Goal: Task Accomplishment & Management: Complete application form

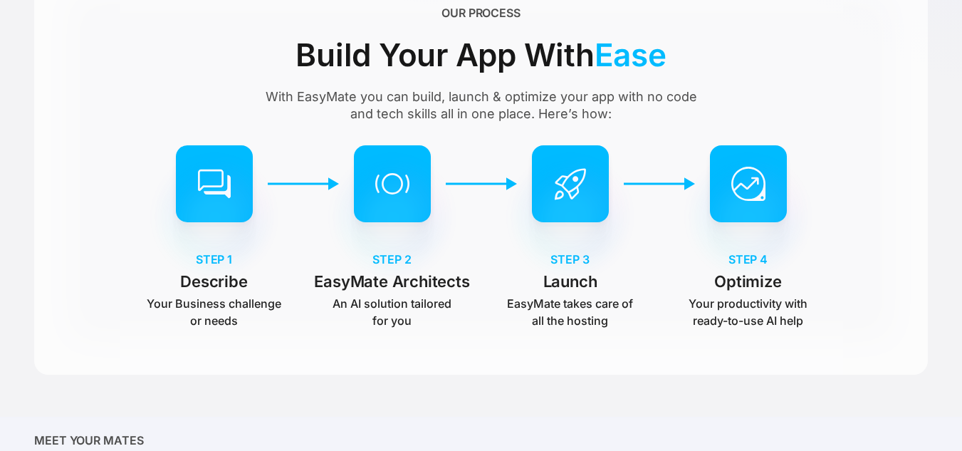
scroll to position [427, 0]
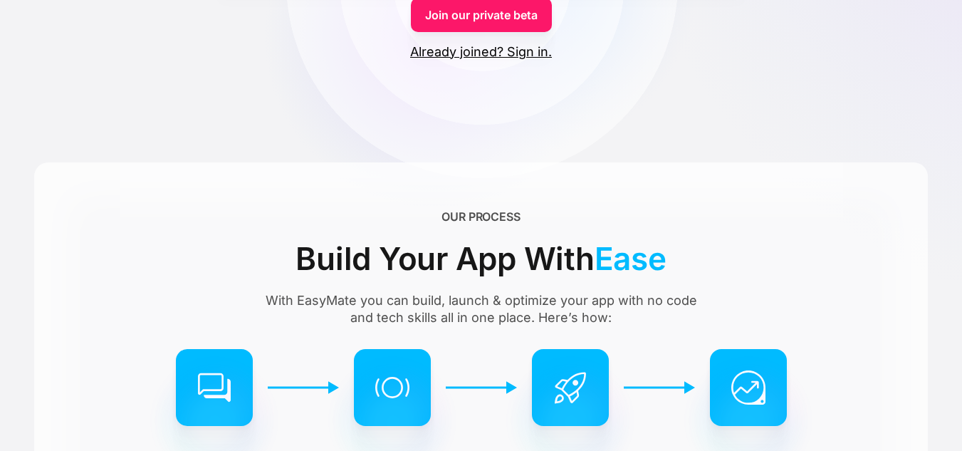
click at [501, 26] on link "Join our private beta" at bounding box center [481, 15] width 141 height 34
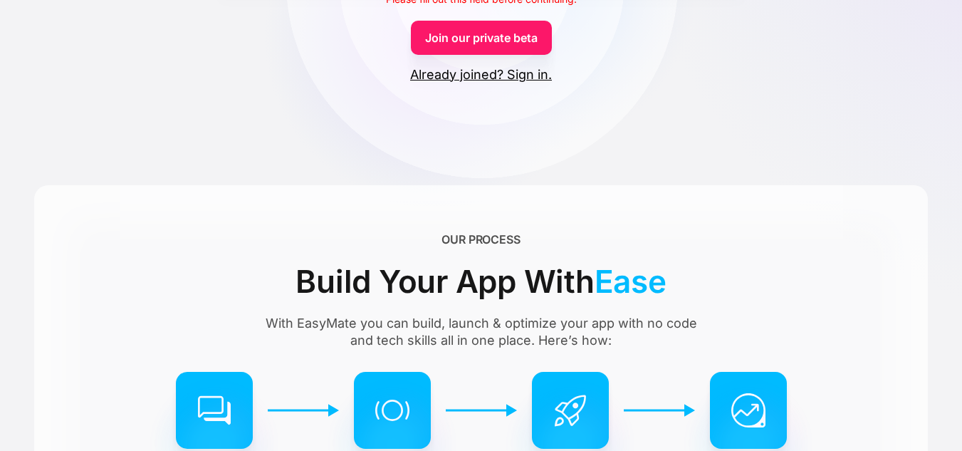
click at [503, 33] on link "Join our private beta" at bounding box center [481, 38] width 141 height 34
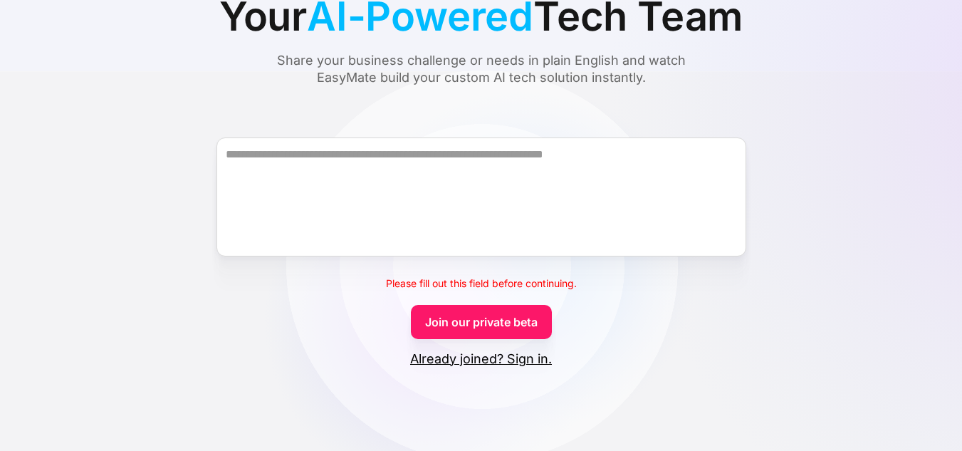
scroll to position [142, 0]
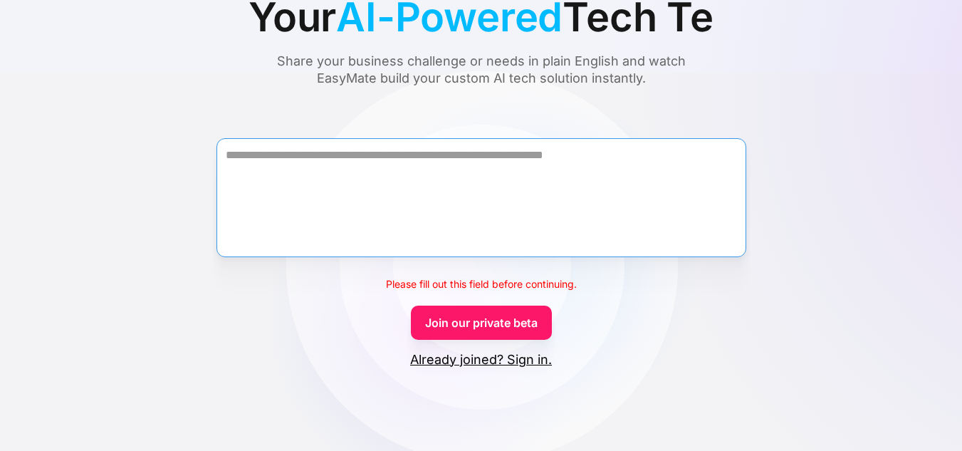
click at [573, 179] on textarea "Form" at bounding box center [482, 197] width 530 height 119
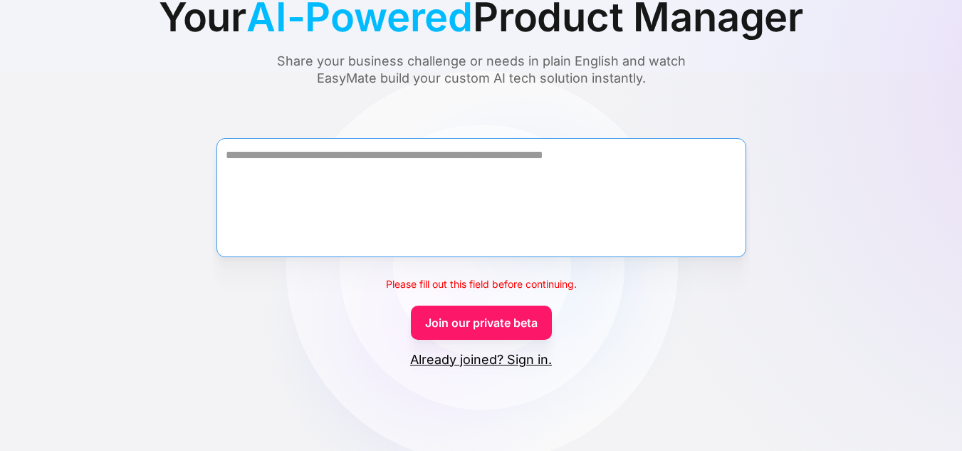
click at [358, 196] on textarea "Form" at bounding box center [482, 197] width 530 height 119
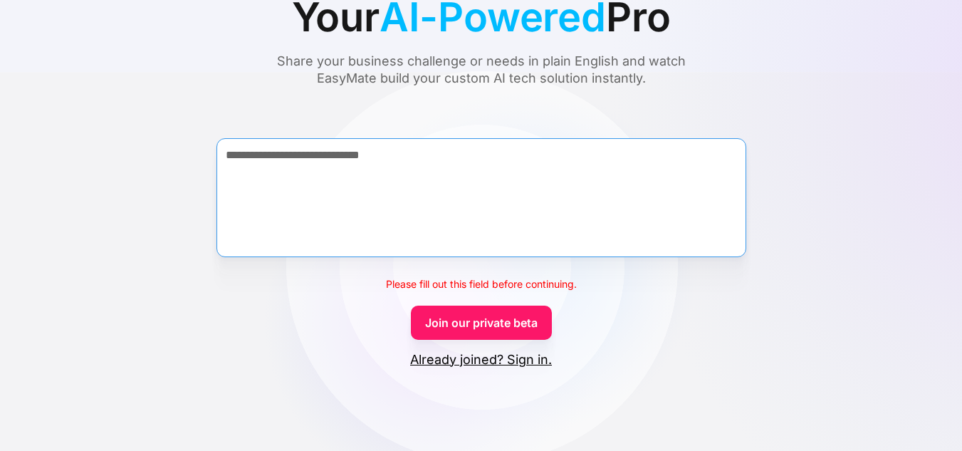
type textarea "**********"
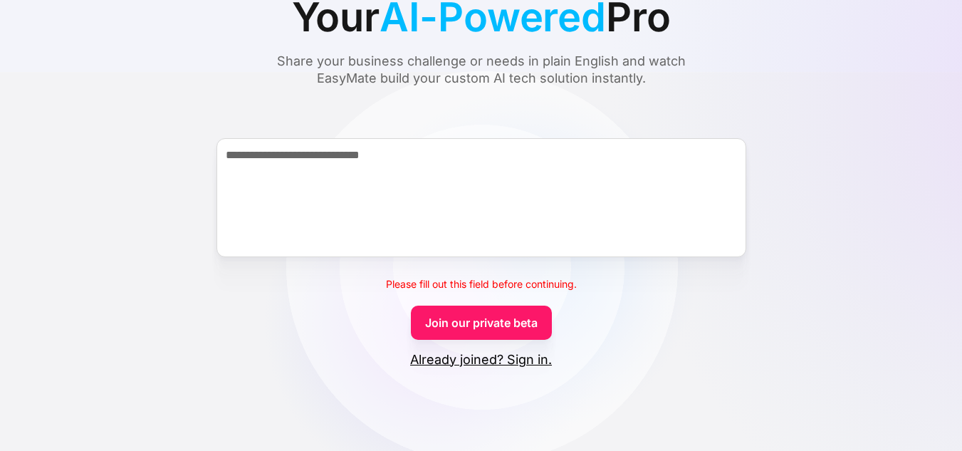
click at [486, 316] on link "Join our private beta" at bounding box center [481, 323] width 141 height 34
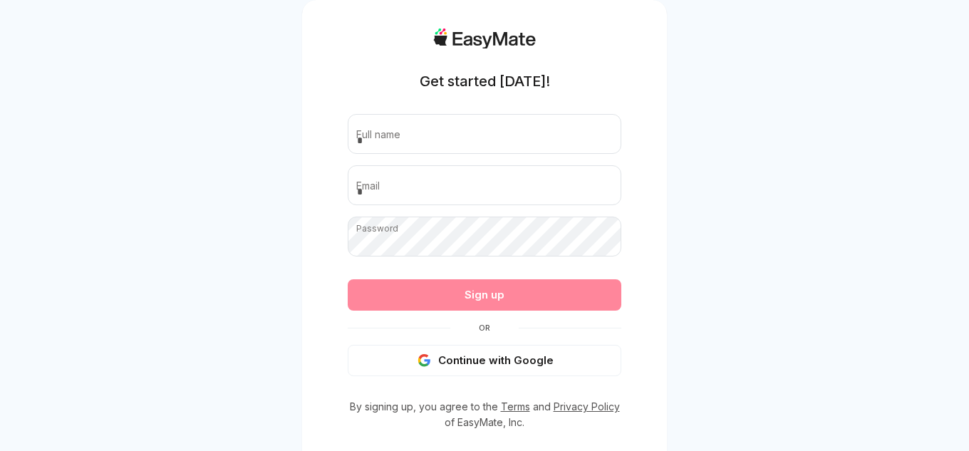
click at [488, 368] on button "Continue with Google" at bounding box center [484, 360] width 273 height 31
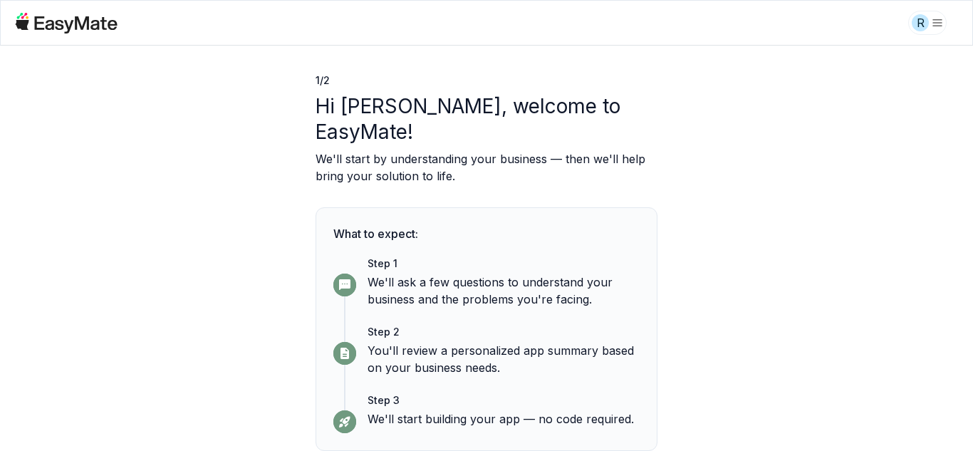
scroll to position [69, 0]
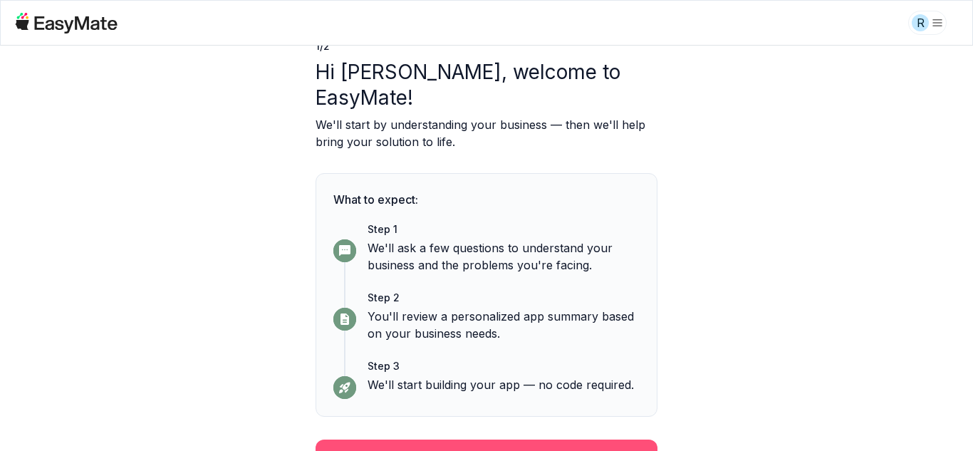
click at [482, 439] on button "Continue" at bounding box center [487, 457] width 342 height 37
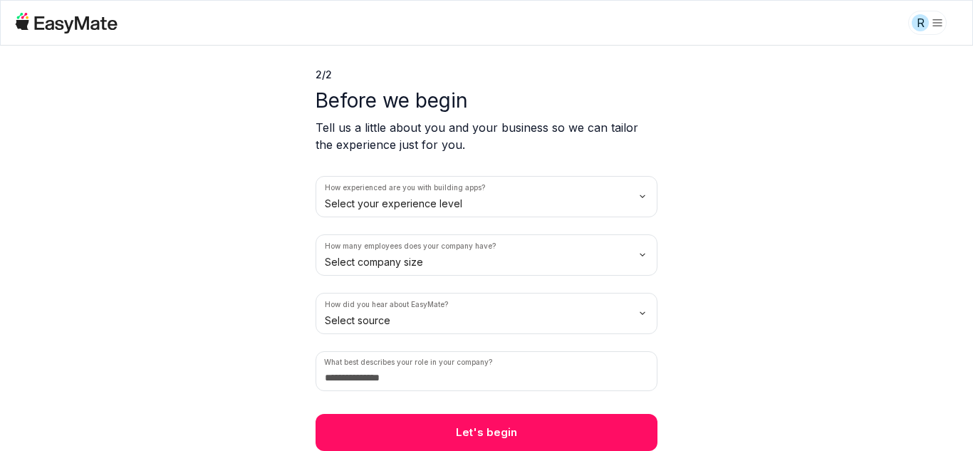
scroll to position [41, 0]
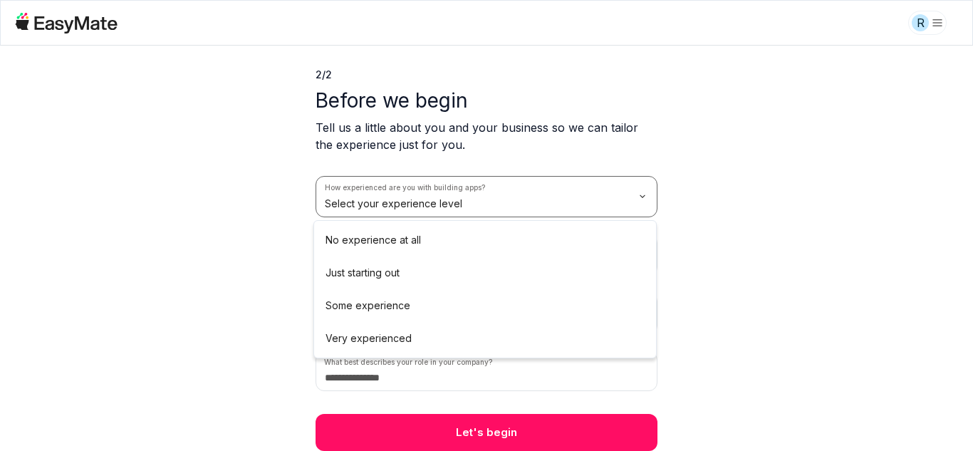
click at [483, 205] on html "R 2 / 2 Before we begin Tell us a little about you and your business so we can …" at bounding box center [486, 225] width 973 height 451
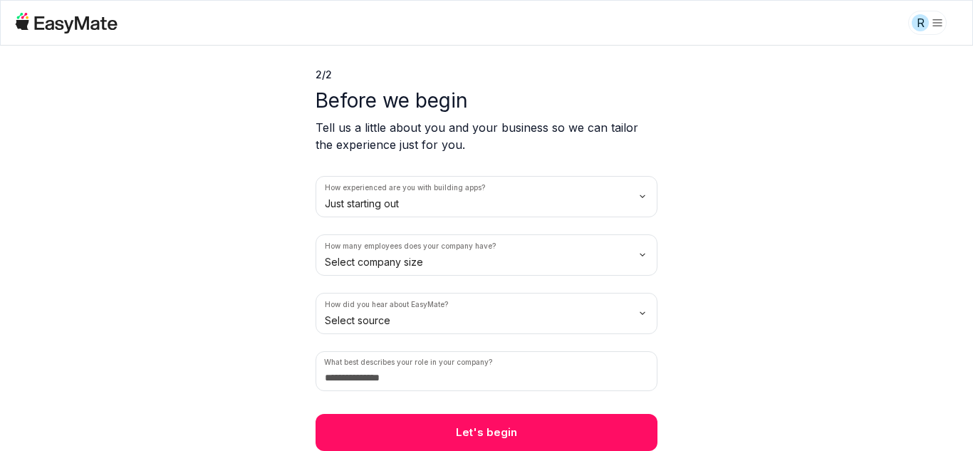
click at [360, 262] on html "R 2 / 2 Before we begin Tell us a little about you and your business so we can …" at bounding box center [486, 225] width 973 height 451
click at [382, 320] on html "R 2 / 2 Before we begin Tell us a little about you and your business so we can …" at bounding box center [486, 225] width 973 height 451
click at [403, 375] on input at bounding box center [487, 371] width 342 height 40
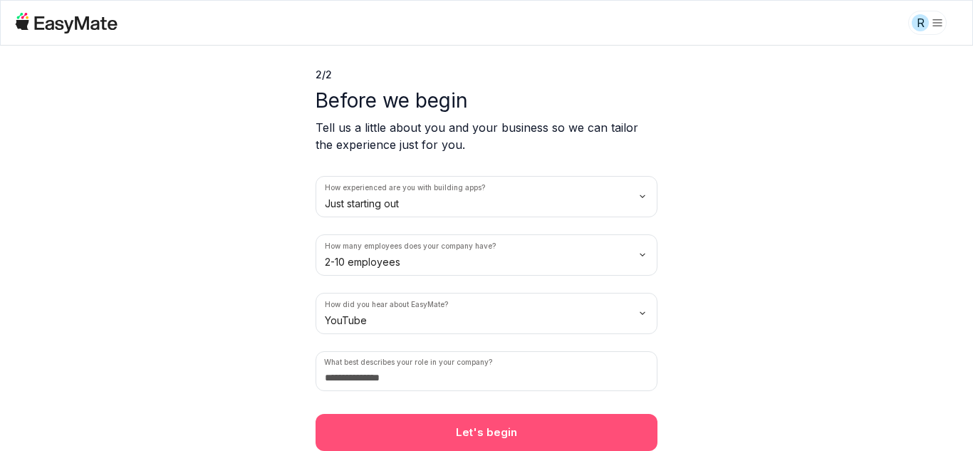
click at [463, 431] on button "Let's begin" at bounding box center [487, 432] width 342 height 37
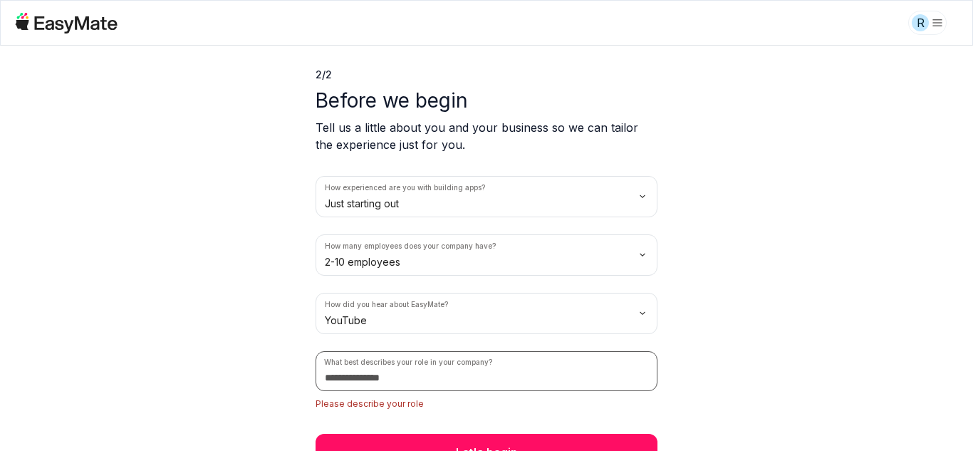
click at [379, 383] on input at bounding box center [487, 371] width 342 height 40
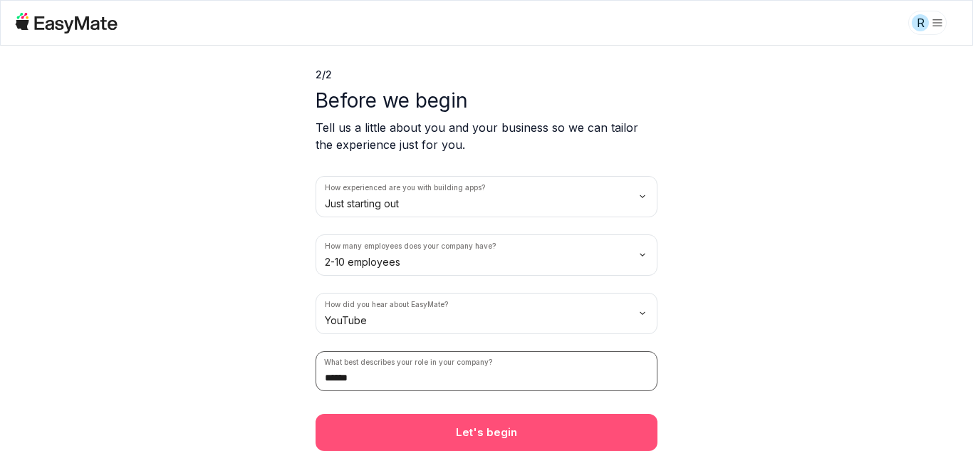
type input "******"
click at [398, 431] on button "Let's begin" at bounding box center [487, 432] width 342 height 37
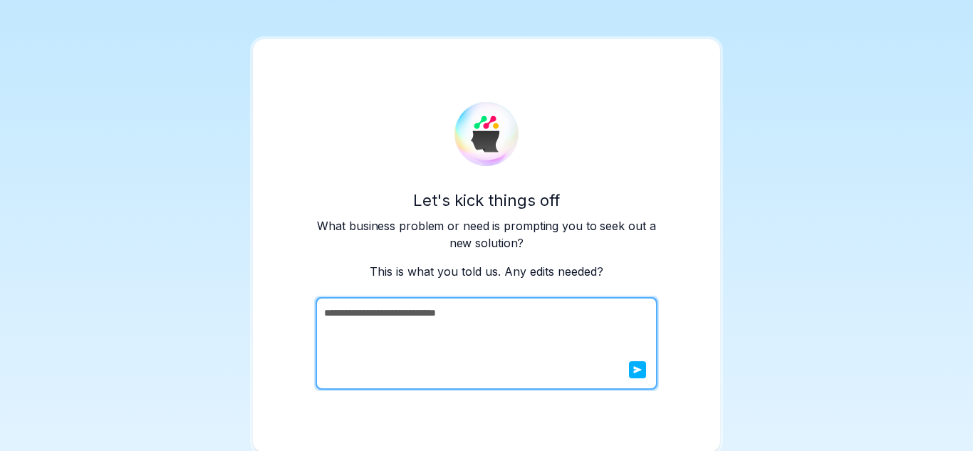
scroll to position [8, 0]
drag, startPoint x: 474, startPoint y: 324, endPoint x: 165, endPoint y: 284, distance: 312.4
click at [165, 284] on div "**********" at bounding box center [486, 221] width 973 height 459
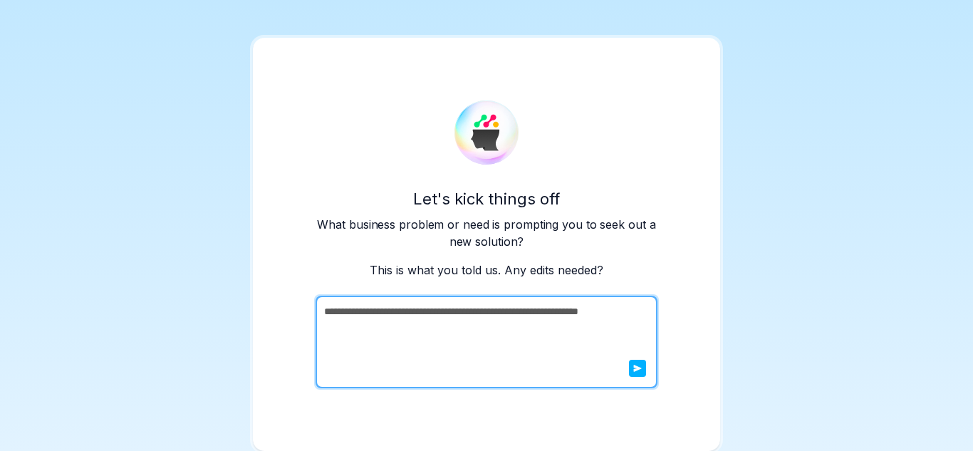
click at [473, 330] on textarea "**********" at bounding box center [485, 342] width 339 height 93
click at [590, 311] on textarea "**********" at bounding box center [485, 342] width 339 height 93
type textarea "**********"
click at [629, 372] on button "submit" at bounding box center [637, 368] width 17 height 17
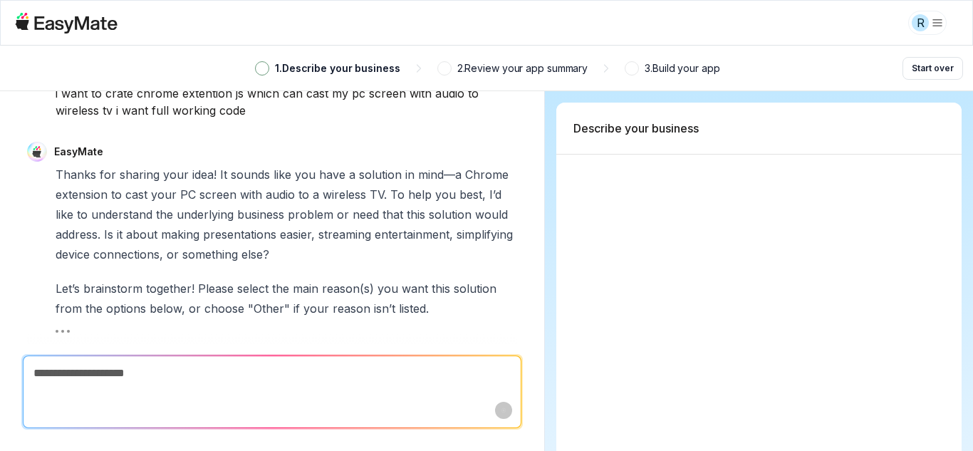
scroll to position [412, 0]
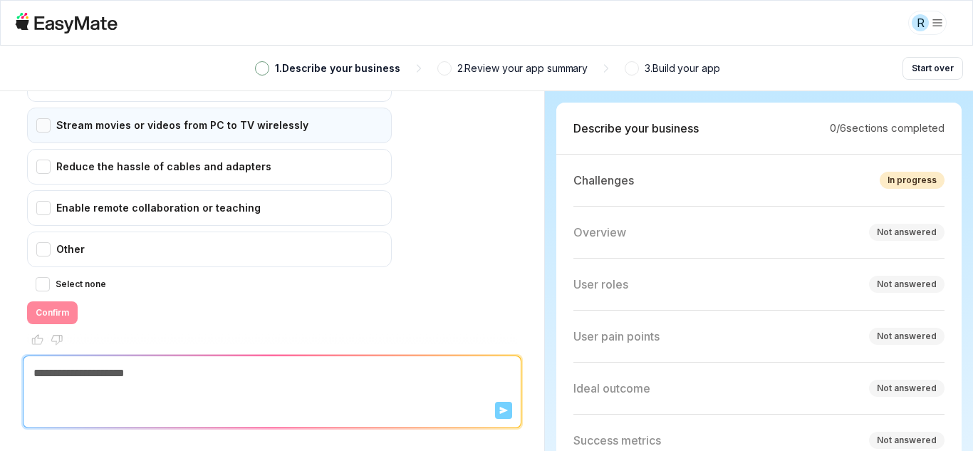
click at [51, 110] on div "Stream movies or videos from PC to TV wirelessly" at bounding box center [209, 126] width 365 height 36
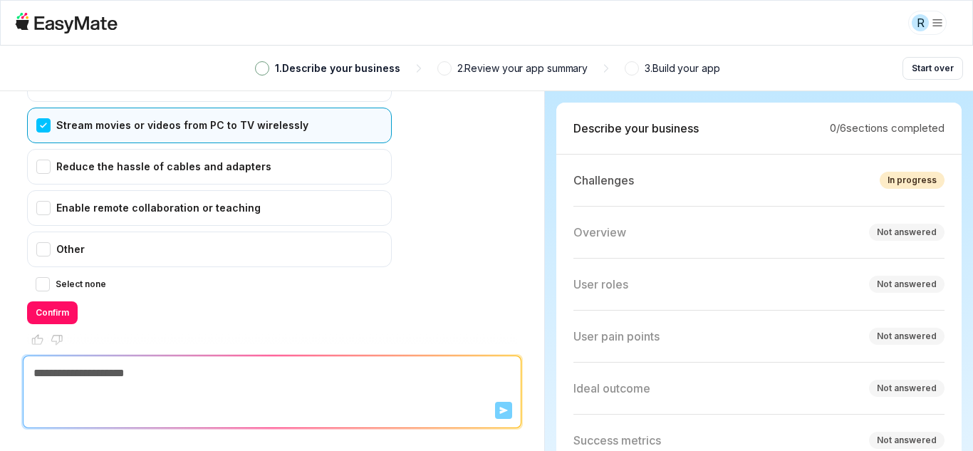
click at [51, 110] on div "Stream movies or videos from PC to TV wirelessly" at bounding box center [209, 126] width 365 height 36
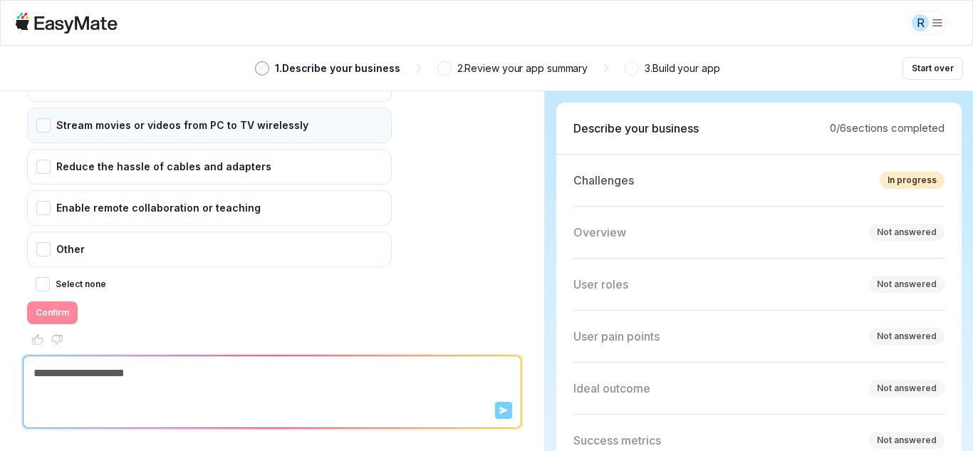
click at [51, 110] on div "Stream movies or videos from PC to TV wirelessly" at bounding box center [209, 126] width 365 height 36
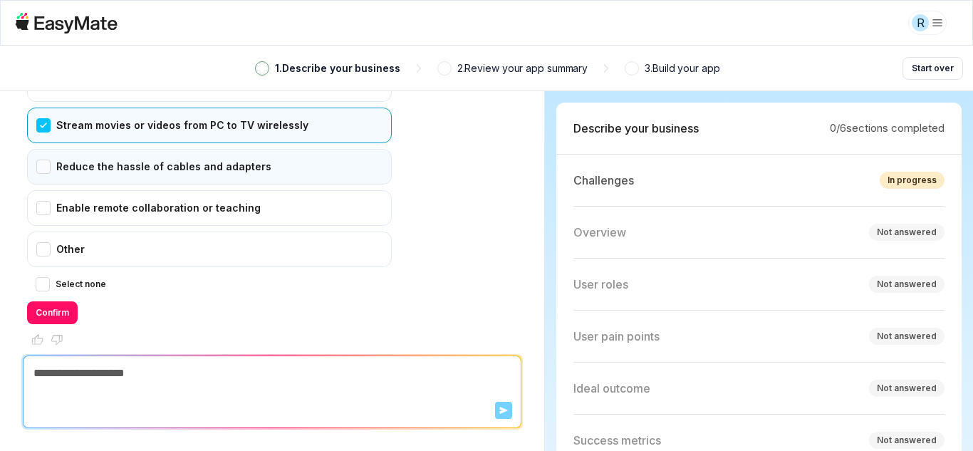
click at [48, 150] on div "Reduce the hassle of cables and adapters" at bounding box center [209, 167] width 365 height 36
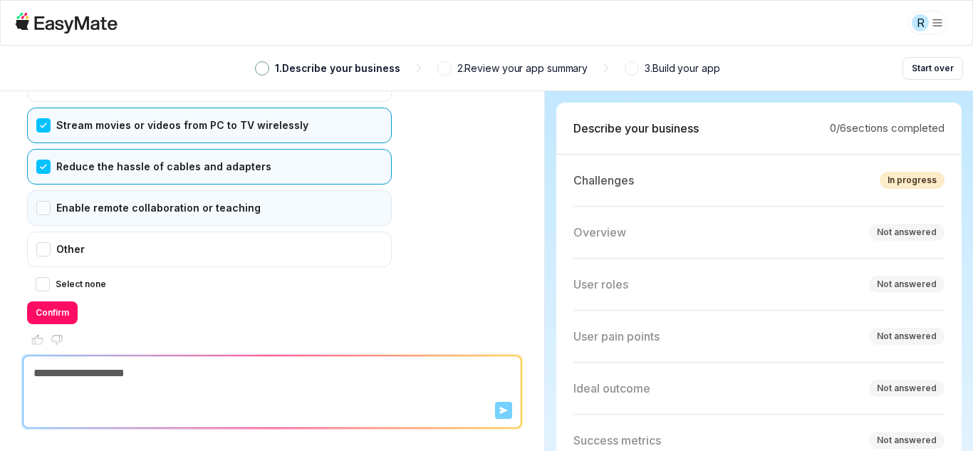
click at [38, 194] on div "Enable remote collaboration or teaching" at bounding box center [209, 208] width 365 height 36
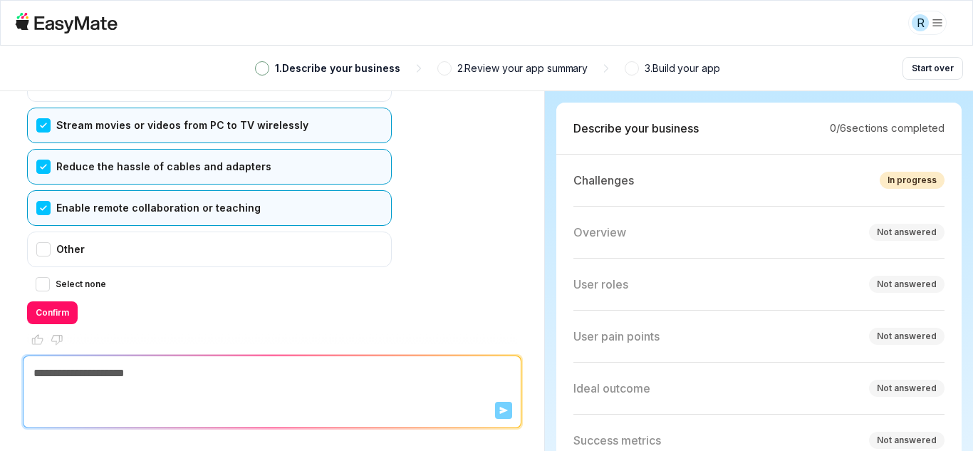
click at [53, 301] on button "Confirm" at bounding box center [52, 312] width 51 height 23
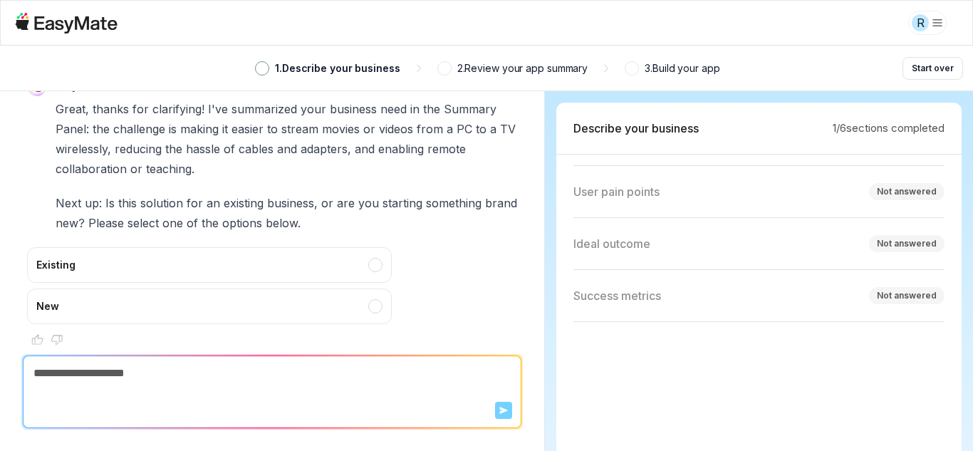
scroll to position [216, 0]
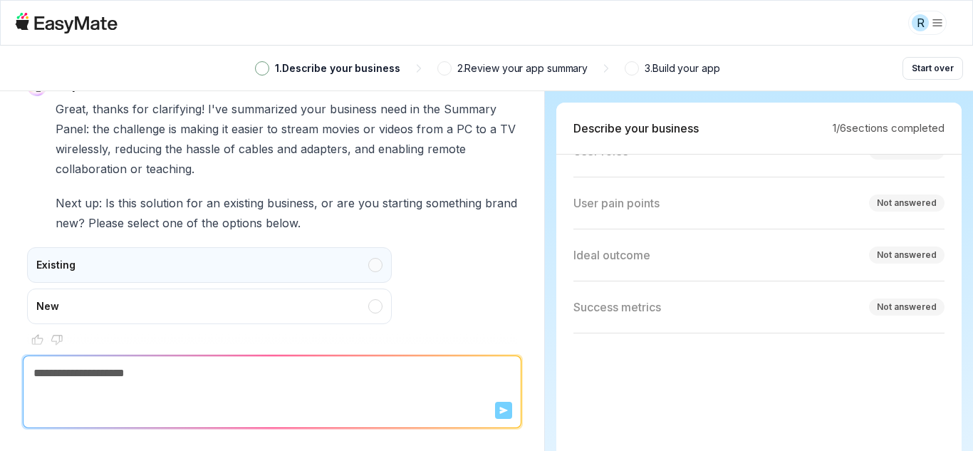
click at [374, 253] on div "Existing" at bounding box center [209, 265] width 365 height 36
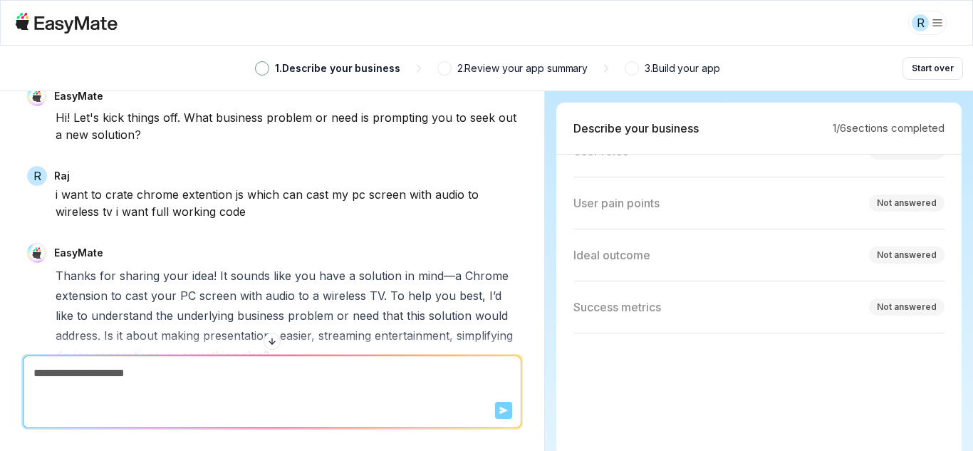
scroll to position [71, 0]
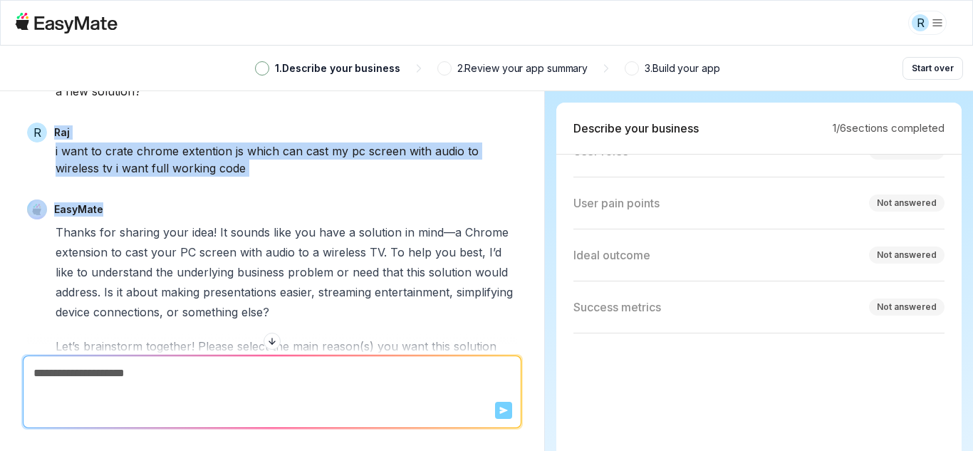
drag, startPoint x: 48, startPoint y: 145, endPoint x: 296, endPoint y: 179, distance: 250.9
click at [253, 175] on div "i want to crate chrome extention js which can cast my pc screen with audio to w…" at bounding box center [287, 159] width 462 height 34
drag, startPoint x: 257, startPoint y: 165, endPoint x: 50, endPoint y: 150, distance: 207.8
click at [50, 150] on div "R raj i want to crate chrome extention js which can cast my pc screen with audi…" at bounding box center [272, 150] width 490 height 54
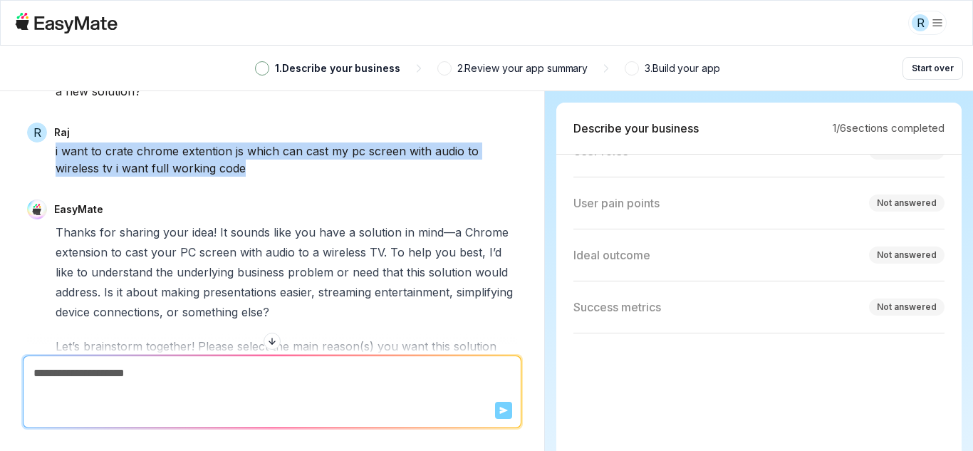
copy div "i want to crate chrome extention js which can cast my pc screen with audio to w…"
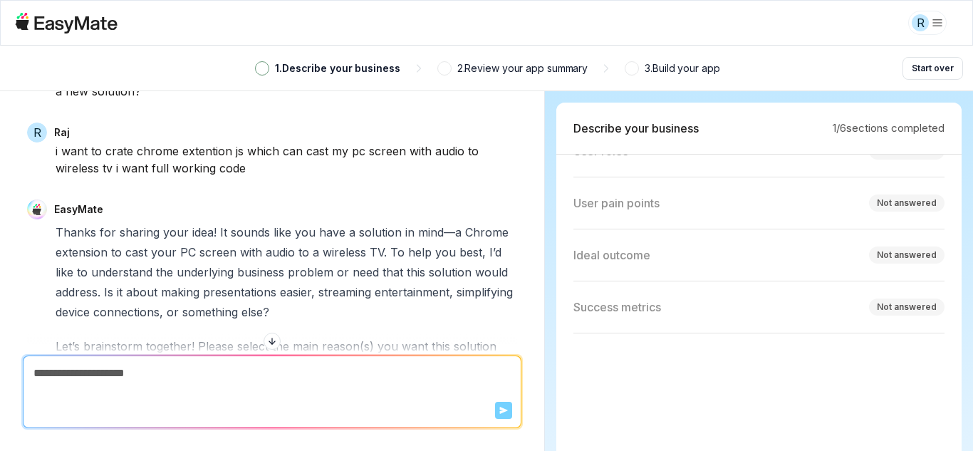
click at [404, 371] on textarea at bounding box center [272, 373] width 497 height 34
paste textarea "**********"
type textarea "*"
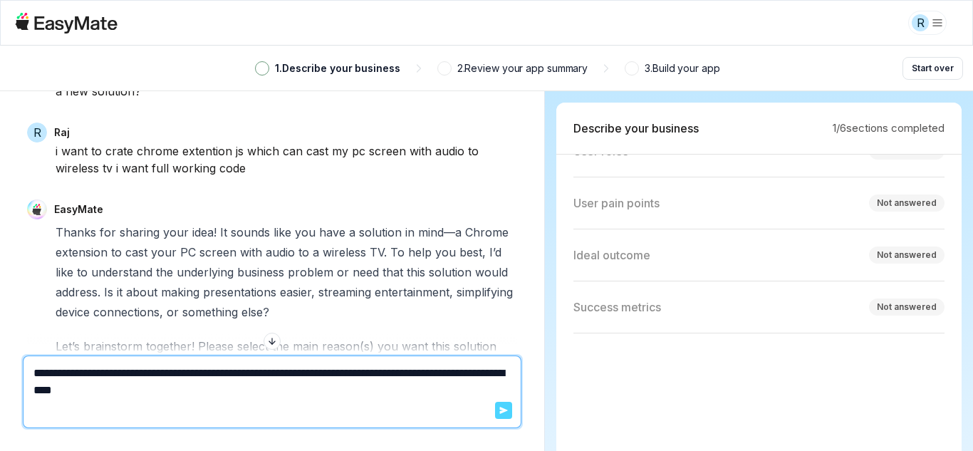
type textarea "**********"
click at [499, 402] on button "Send" at bounding box center [503, 410] width 17 height 17
type textarea "*"
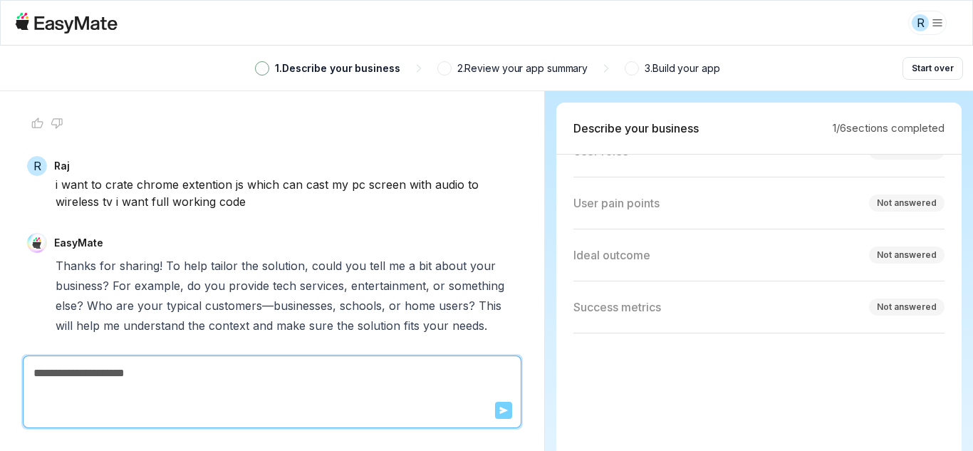
scroll to position [1062, 0]
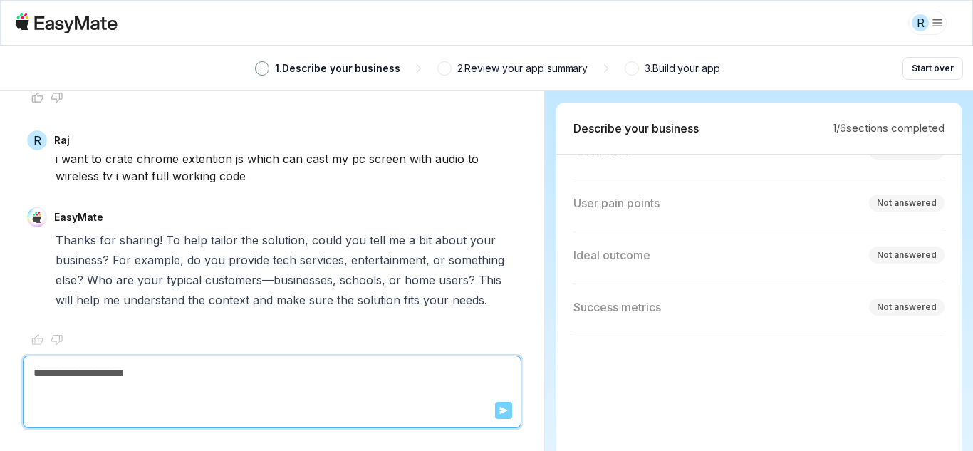
click at [583, 197] on p "User pain points" at bounding box center [616, 202] width 86 height 17
click at [202, 389] on textarea at bounding box center [272, 373] width 497 height 34
type textarea "*"
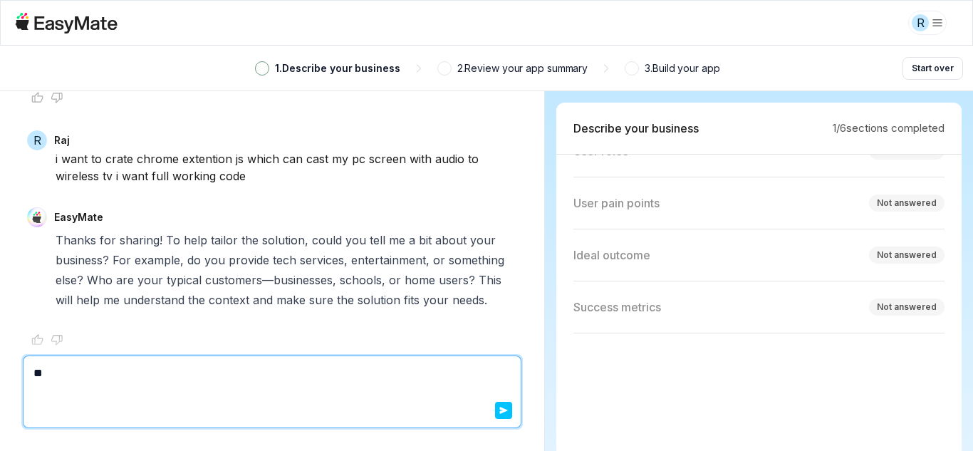
type textarea "**"
click at [342, 270] on span "schools," at bounding box center [363, 280] width 46 height 20
click at [408, 270] on span "home" at bounding box center [420, 280] width 31 height 20
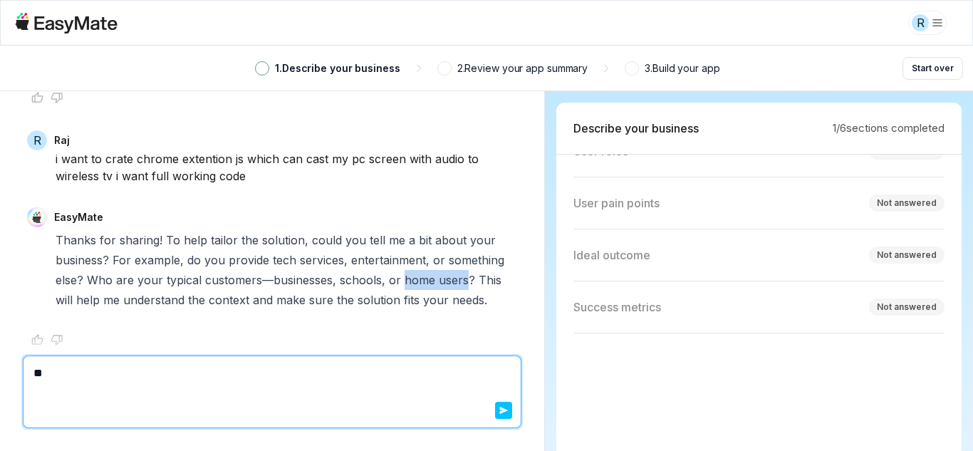
copy p "home users"
drag, startPoint x: 464, startPoint y: 264, endPoint x: 397, endPoint y: 266, distance: 67.0
click at [397, 266] on p "Thanks for sharing! To help tailor the solution, could you tell me a bit about …" at bounding box center [287, 270] width 462 height 80
click at [182, 400] on form "** Send" at bounding box center [272, 391] width 497 height 71
paste textarea "********"
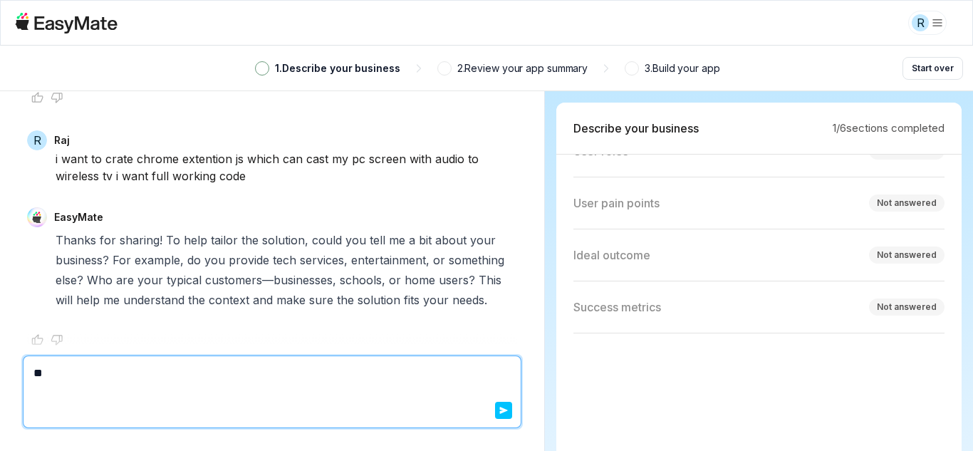
type textarea "*"
type textarea "**********"
click at [511, 408] on button "Send" at bounding box center [503, 410] width 17 height 17
type textarea "*"
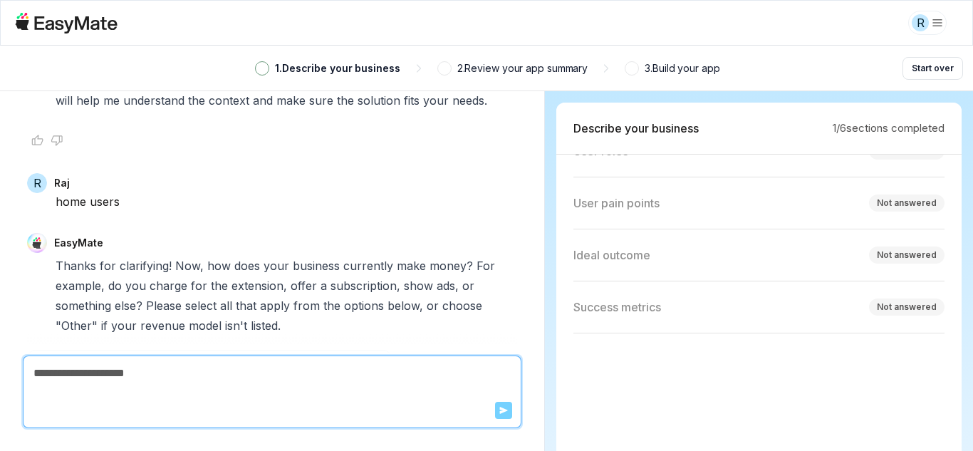
scroll to position [1545, 0]
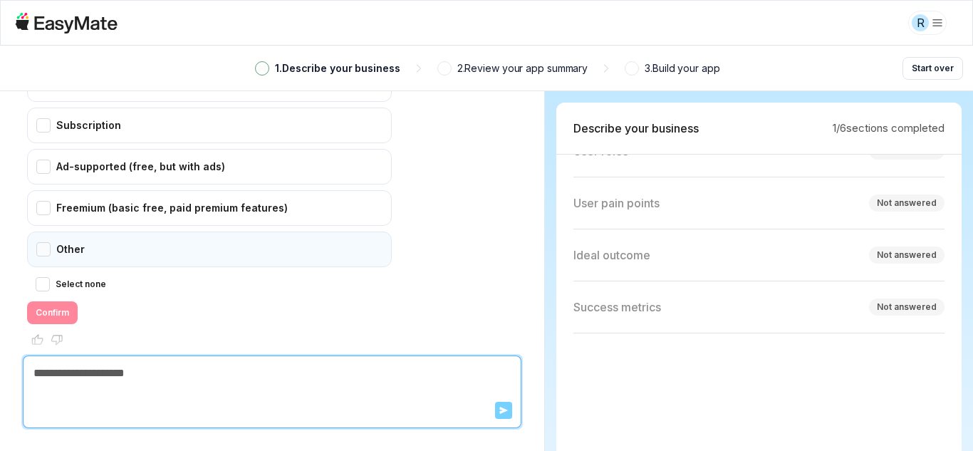
click at [43, 232] on div "Other" at bounding box center [209, 249] width 365 height 36
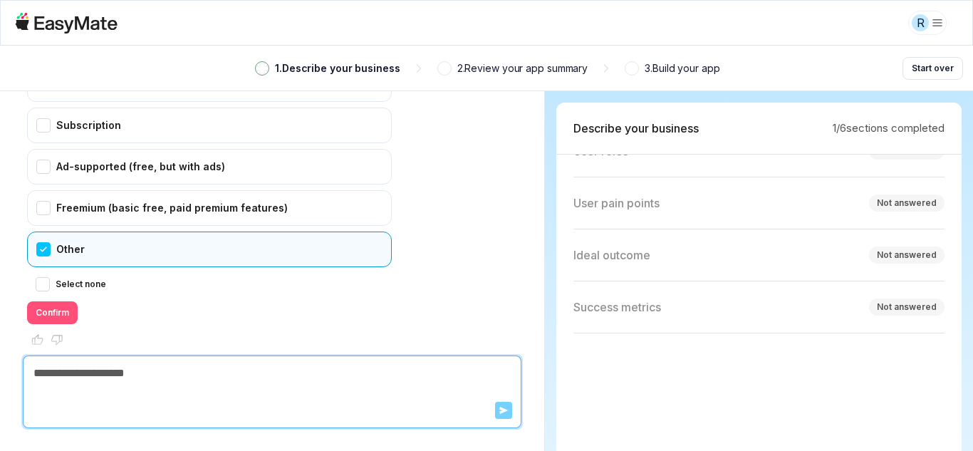
click at [53, 306] on button "Confirm" at bounding box center [52, 312] width 51 height 23
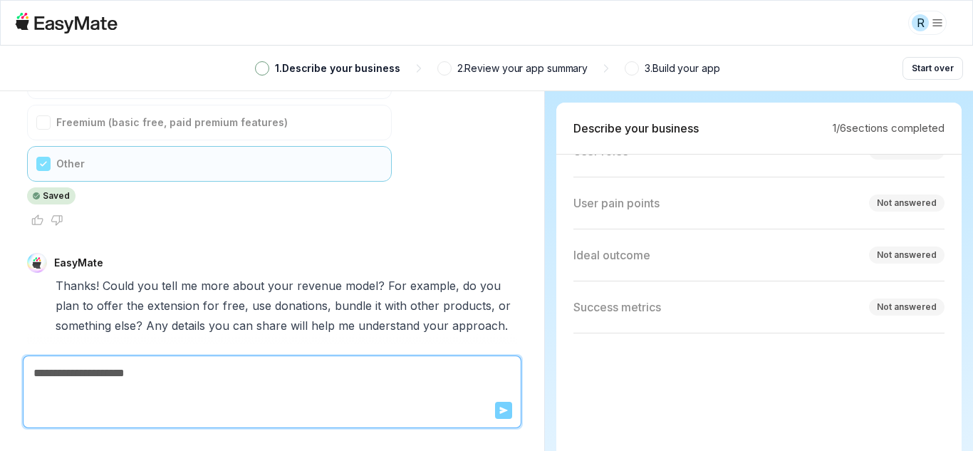
scroll to position [1656, 0]
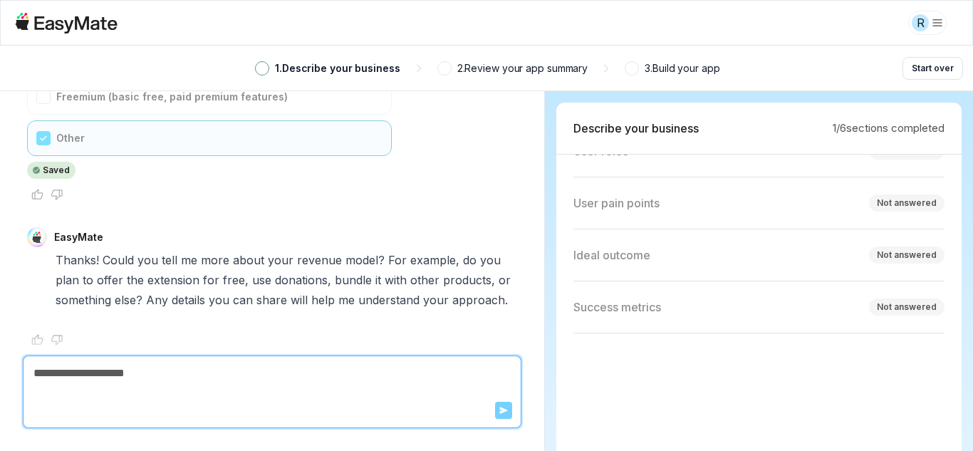
click at [204, 374] on textarea at bounding box center [272, 373] width 497 height 34
type textarea "*"
type textarea "**"
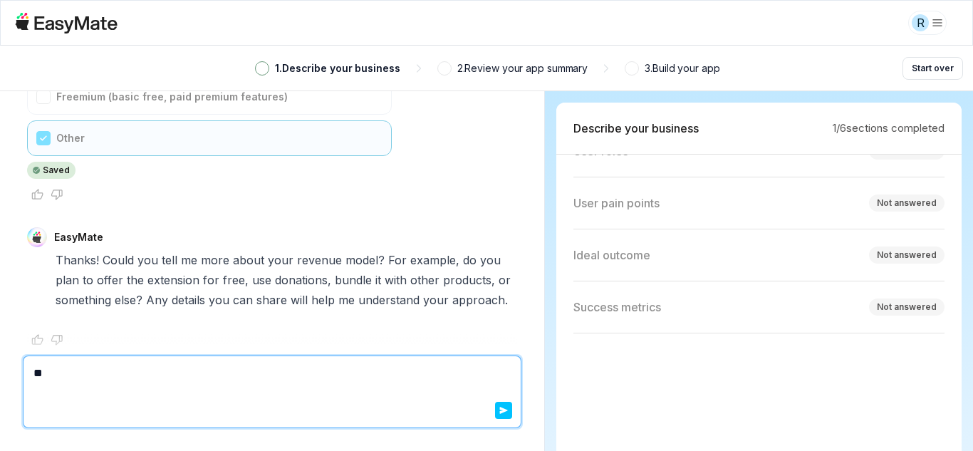
type textarea "*"
type textarea "***"
type textarea "*"
type textarea "****"
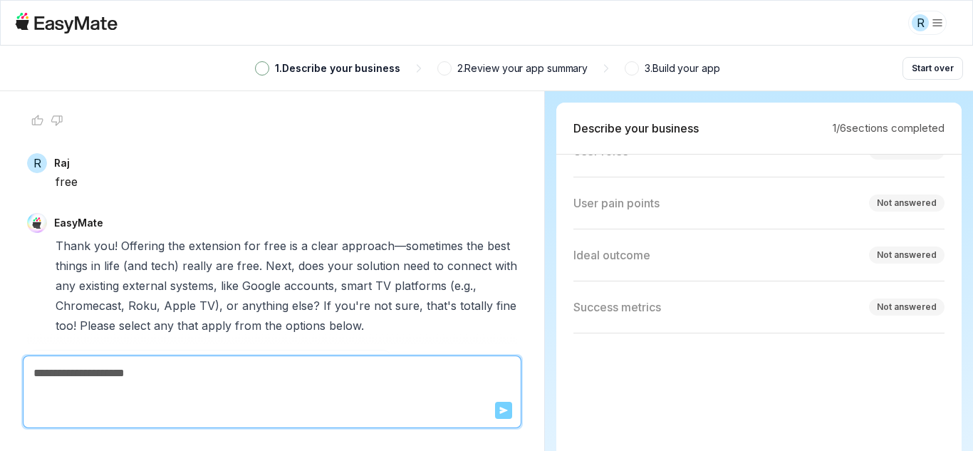
scroll to position [2241, 0]
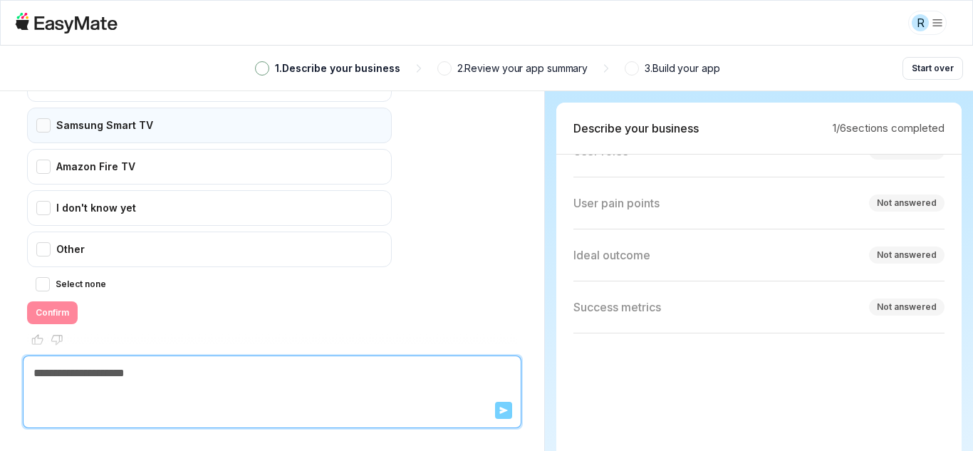
click at [42, 110] on div "Samsung Smart TV" at bounding box center [209, 126] width 365 height 36
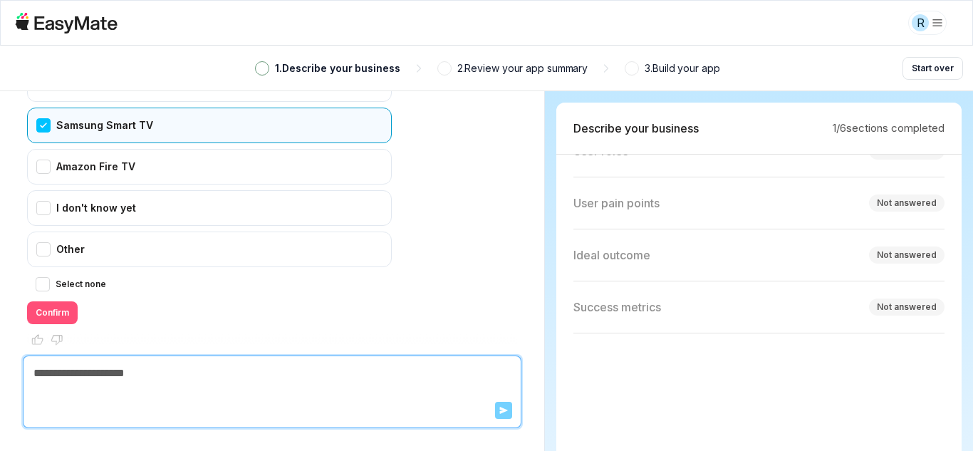
click at [51, 301] on button "Confirm" at bounding box center [52, 312] width 51 height 23
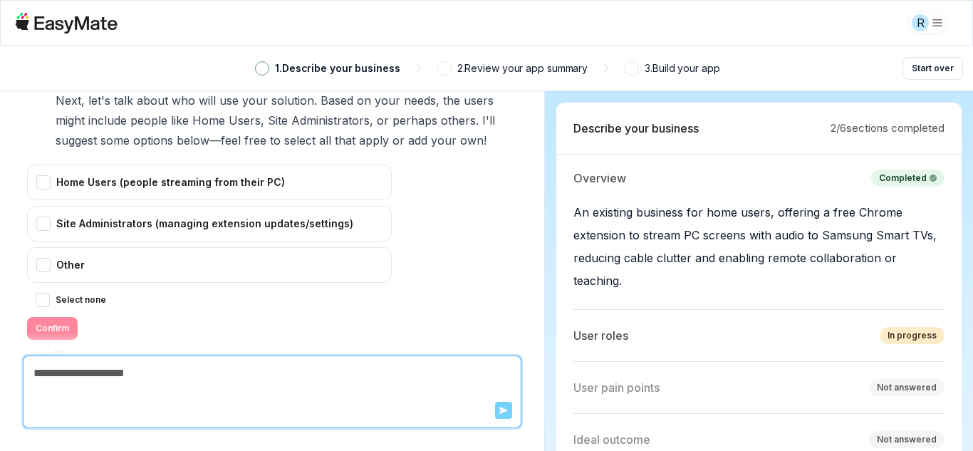
scroll to position [2642, 0]
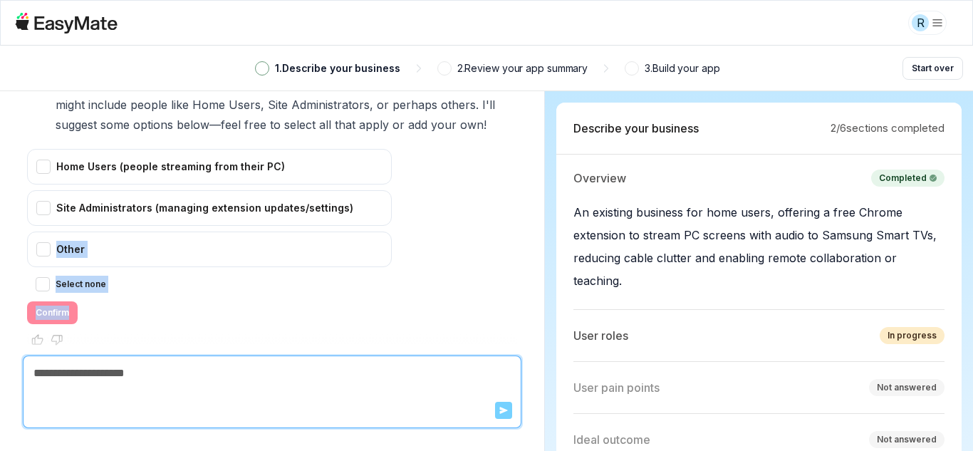
drag, startPoint x: 43, startPoint y: 236, endPoint x: 264, endPoint y: 290, distance: 228.0
click at [264, 290] on div "Home Users (people streaming from their PC) Site Administrators (managing exten…" at bounding box center [209, 236] width 365 height 175
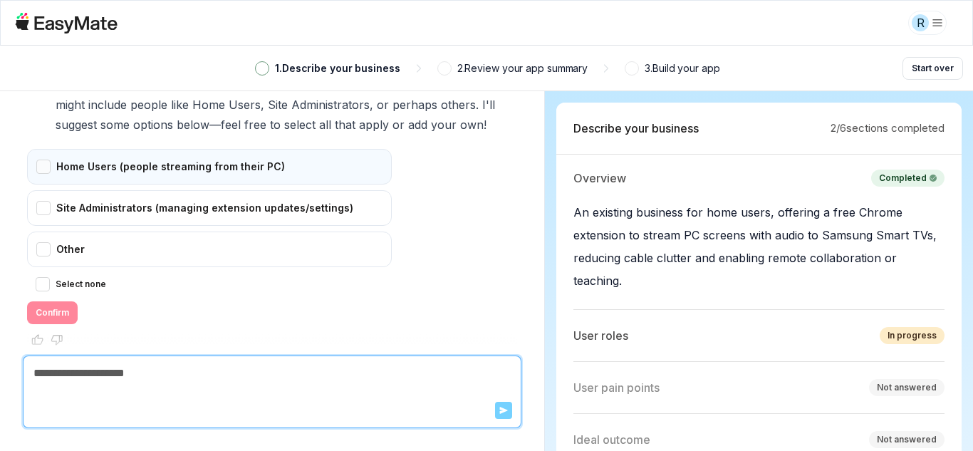
click at [45, 149] on div "Home Users (people streaming from their PC)" at bounding box center [209, 167] width 365 height 36
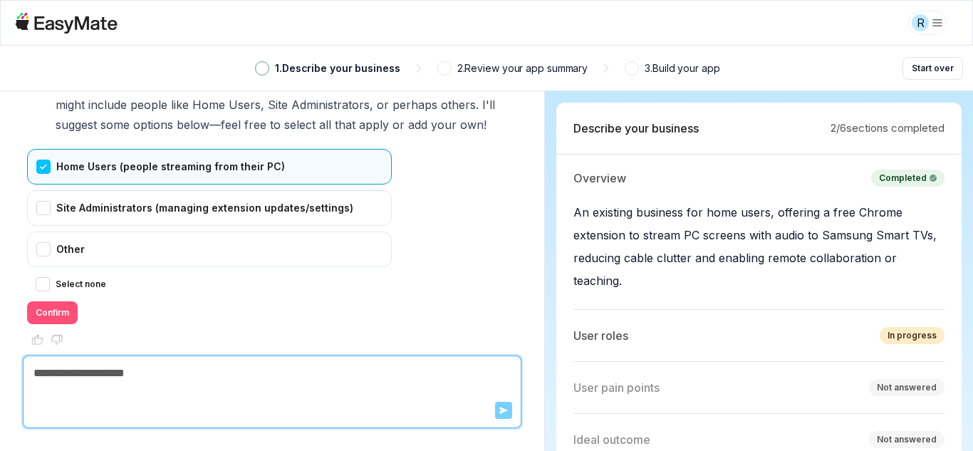
click at [49, 301] on button "Confirm" at bounding box center [52, 312] width 51 height 23
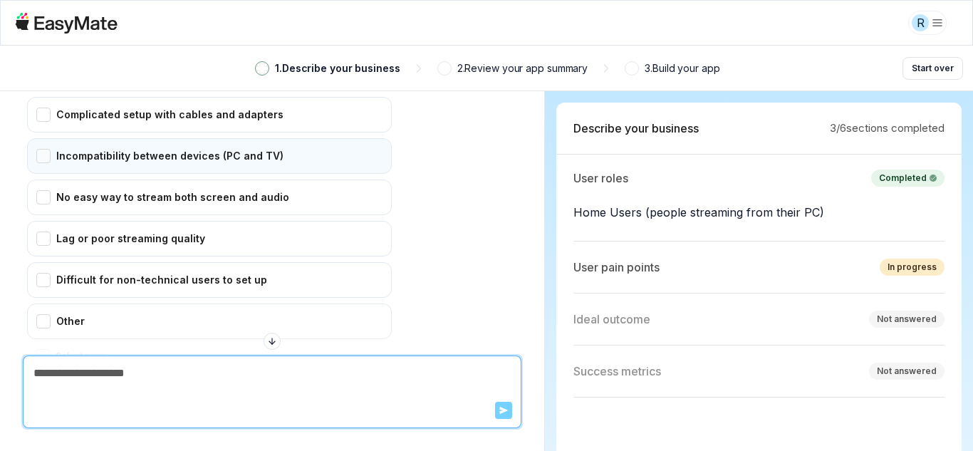
scroll to position [3055, 0]
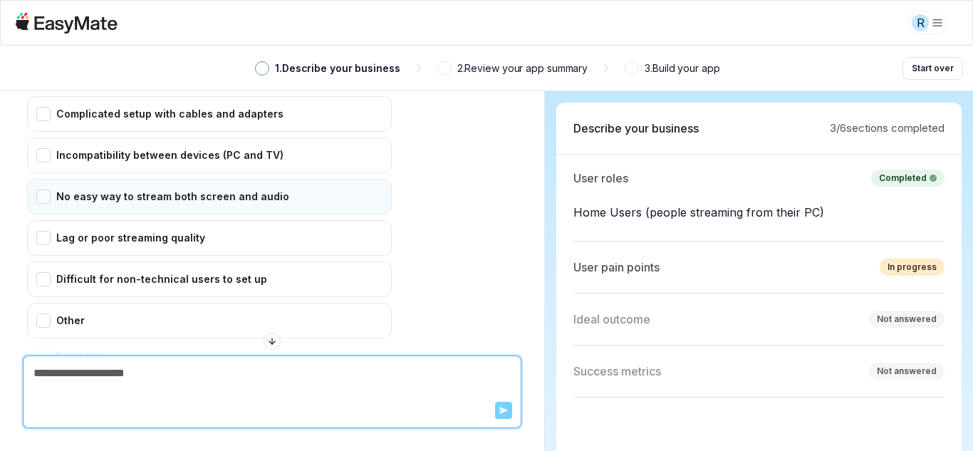
click at [41, 179] on div "No easy way to stream both screen and audio" at bounding box center [209, 197] width 365 height 36
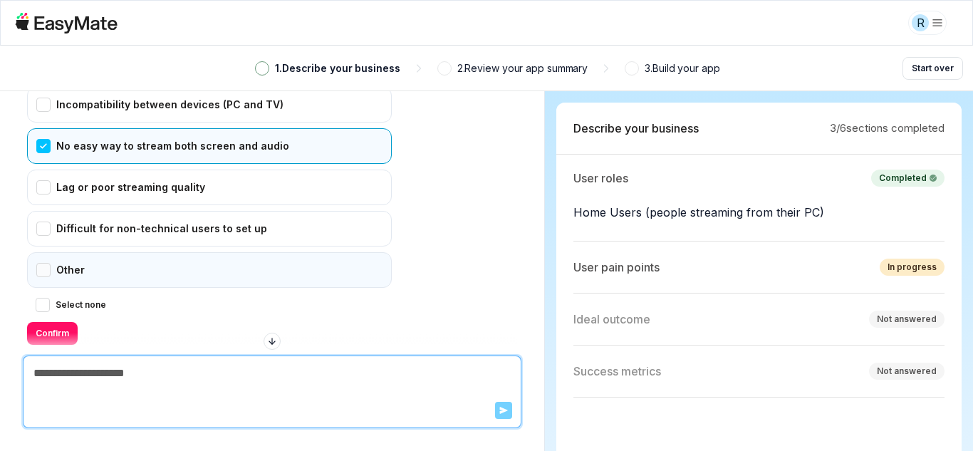
scroll to position [3126, 0]
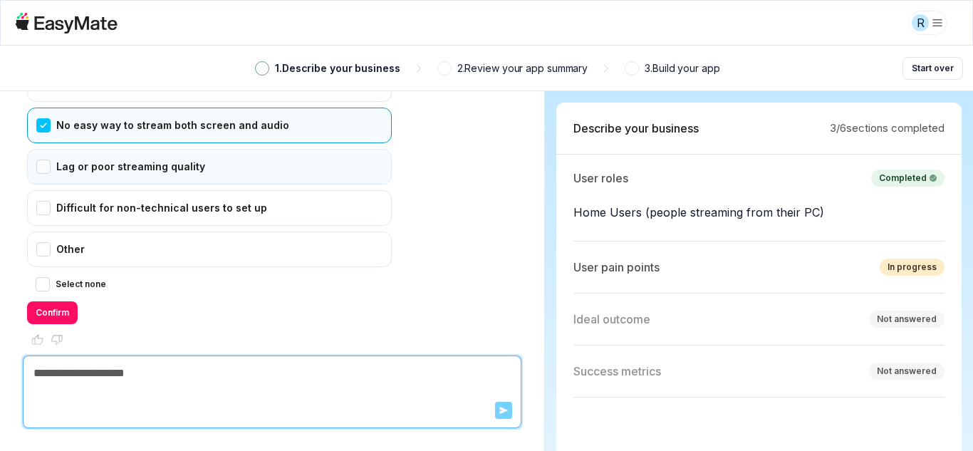
click at [39, 152] on div "Lag or poor streaming quality" at bounding box center [209, 167] width 365 height 36
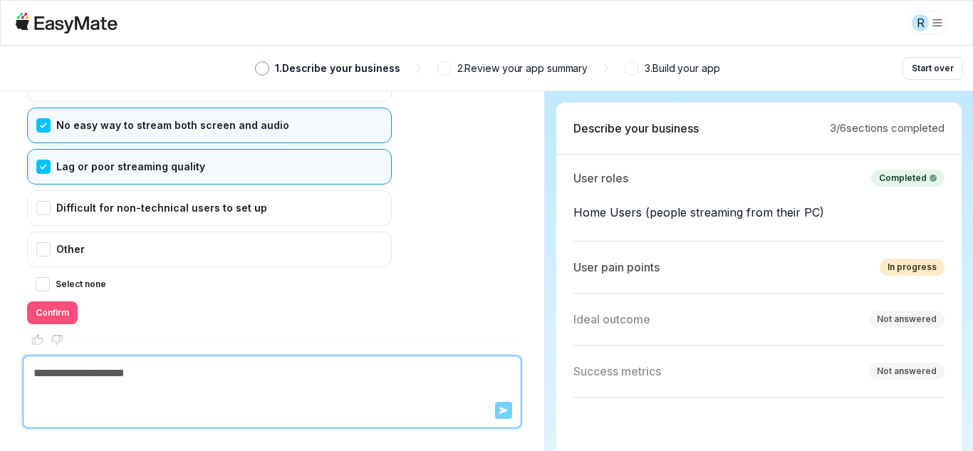
click at [53, 301] on button "Confirm" at bounding box center [52, 312] width 51 height 23
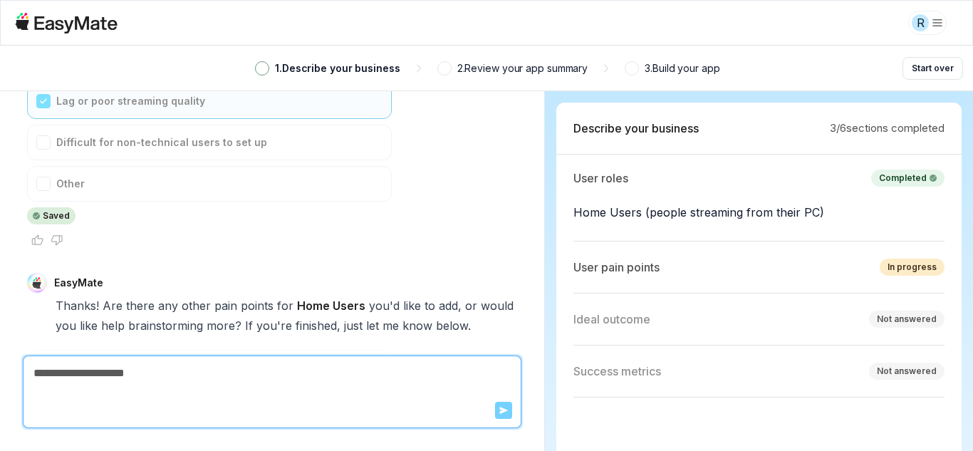
scroll to position [3294, 0]
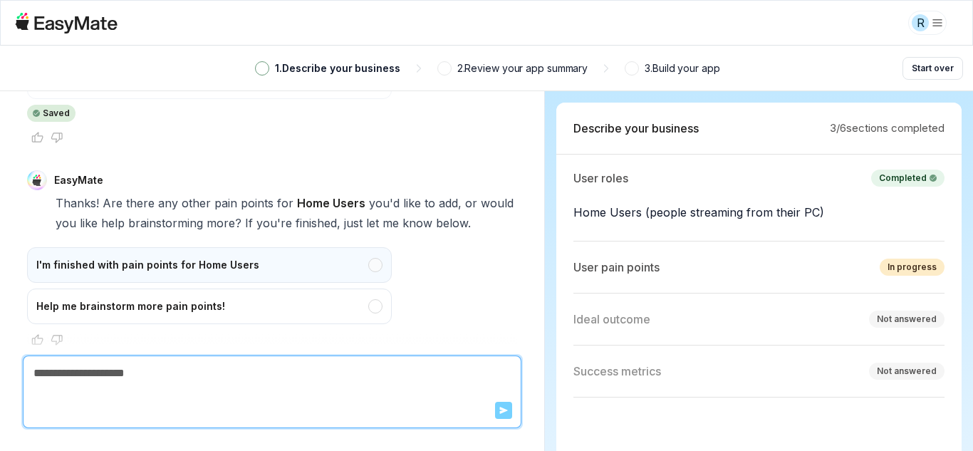
click at [372, 248] on div "I'm finished with pain points for Home Users" at bounding box center [209, 265] width 365 height 36
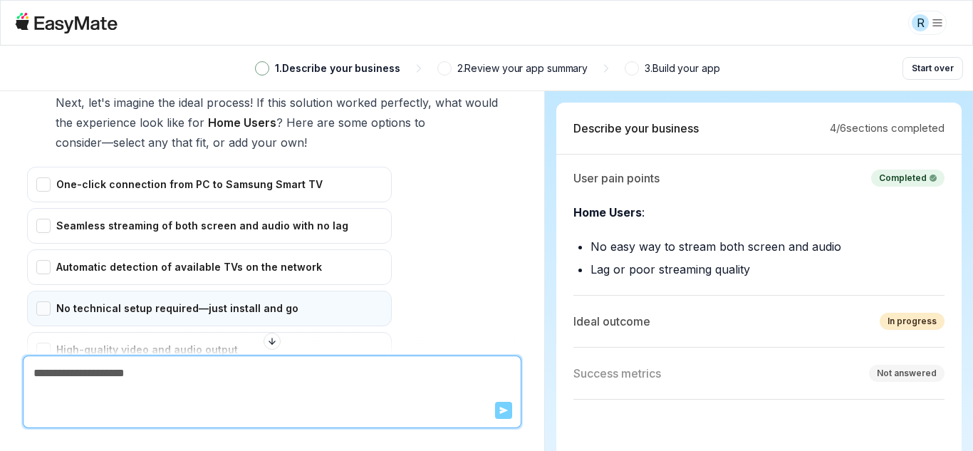
scroll to position [3670, 0]
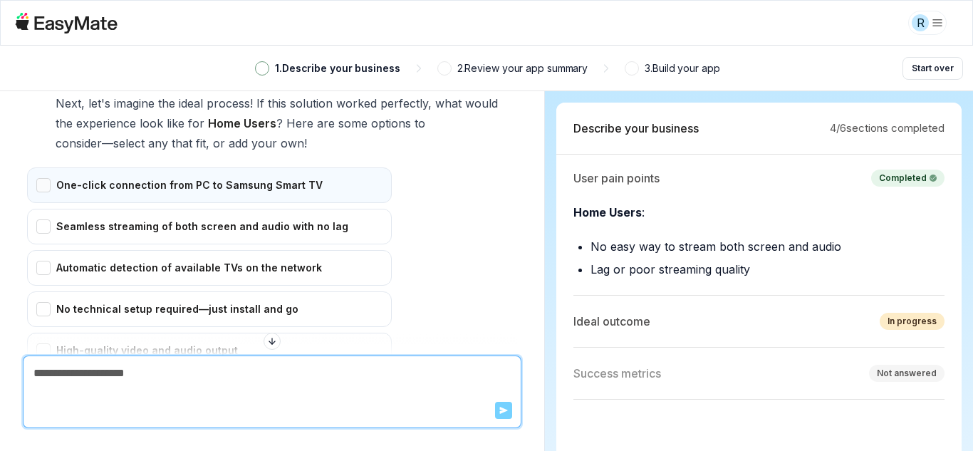
click at [55, 167] on div "One-click connection from PC to Samsung Smart TV" at bounding box center [209, 185] width 365 height 36
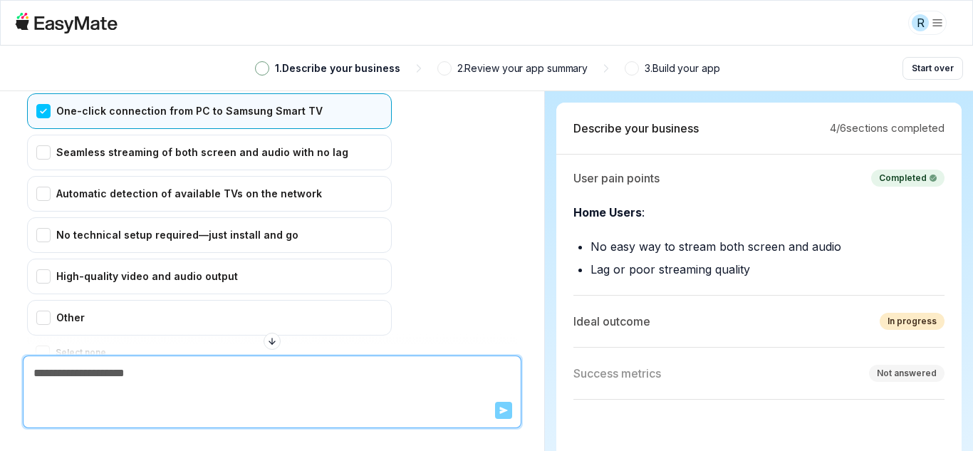
scroll to position [3813, 0]
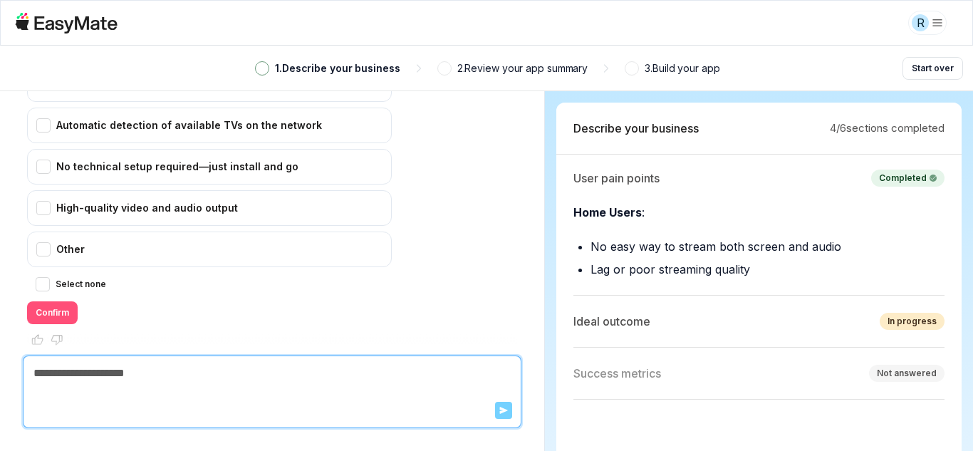
click at [64, 301] on button "Confirm" at bounding box center [52, 312] width 51 height 23
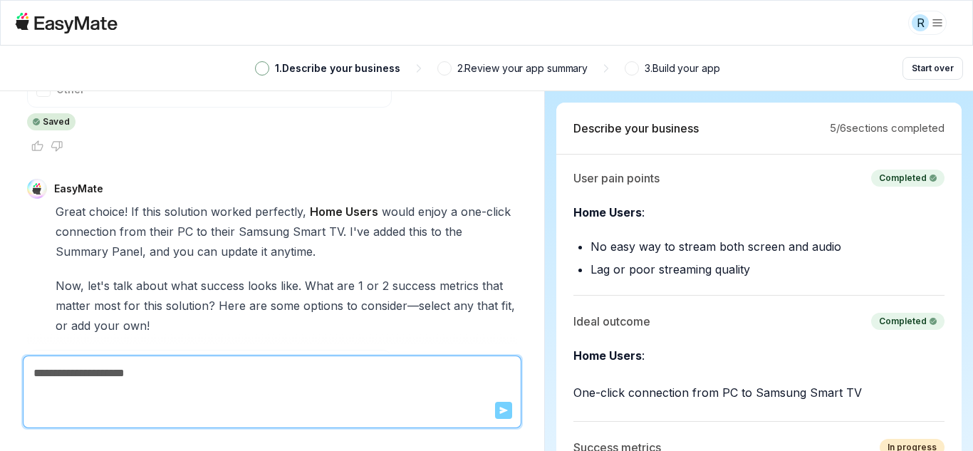
scroll to position [526, 0]
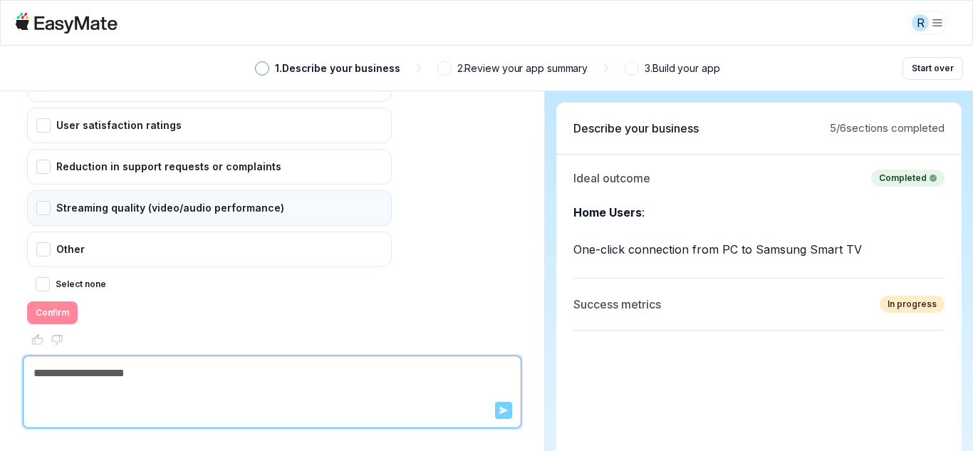
click at [46, 196] on div "Streaming quality (video/audio performance)" at bounding box center [209, 208] width 365 height 36
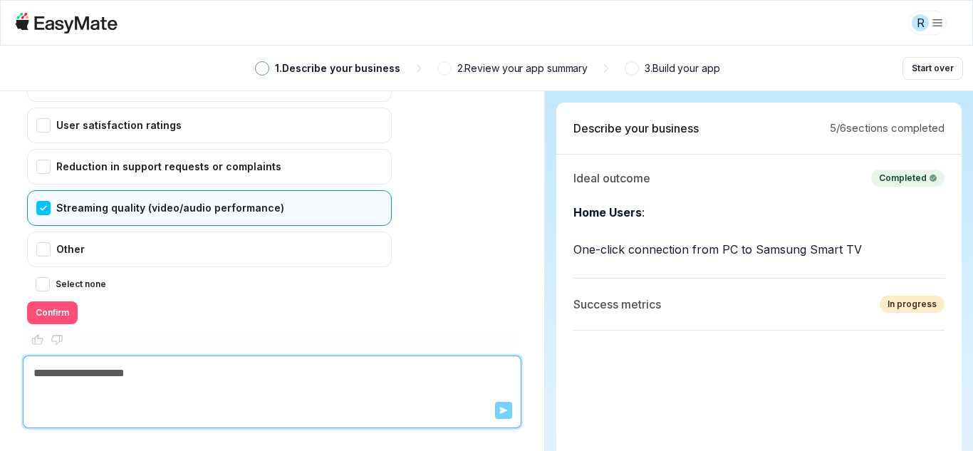
click at [47, 301] on button "Confirm" at bounding box center [52, 312] width 51 height 23
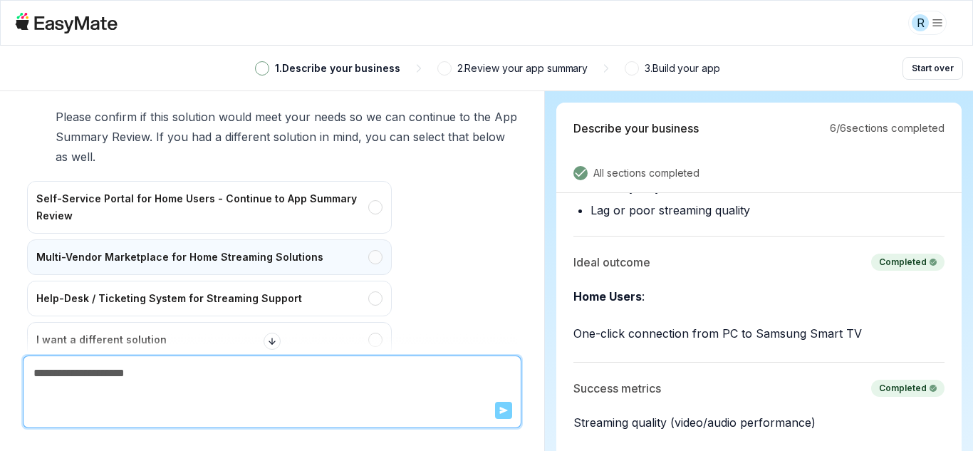
scroll to position [4731, 0]
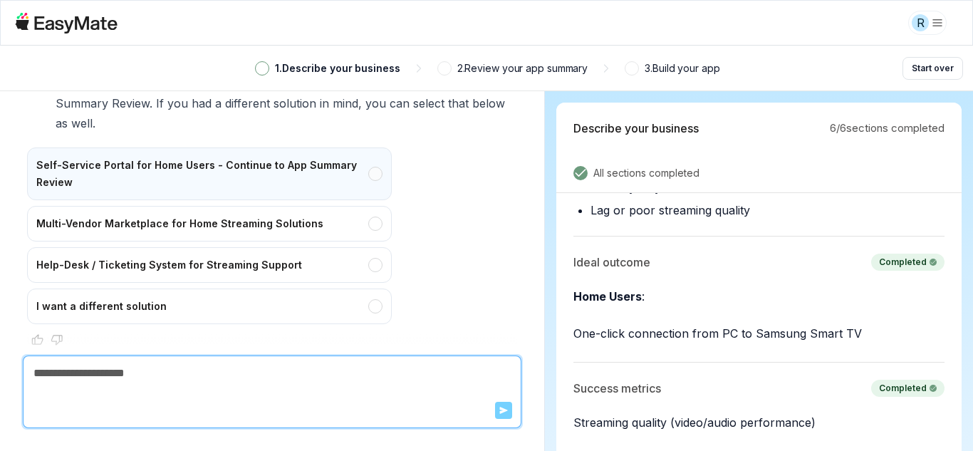
click at [366, 165] on div "Self-Service Portal for Home Users - Continue to App Summary Review" at bounding box center [209, 173] width 365 height 53
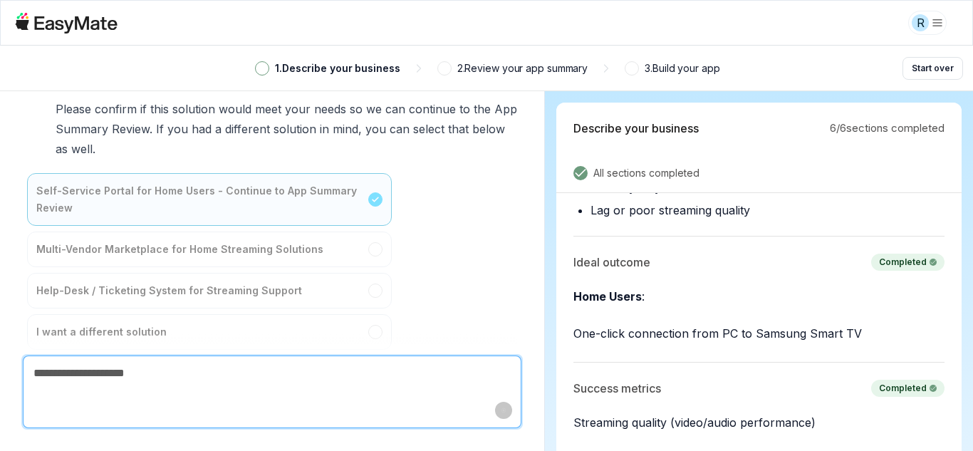
type textarea "*"
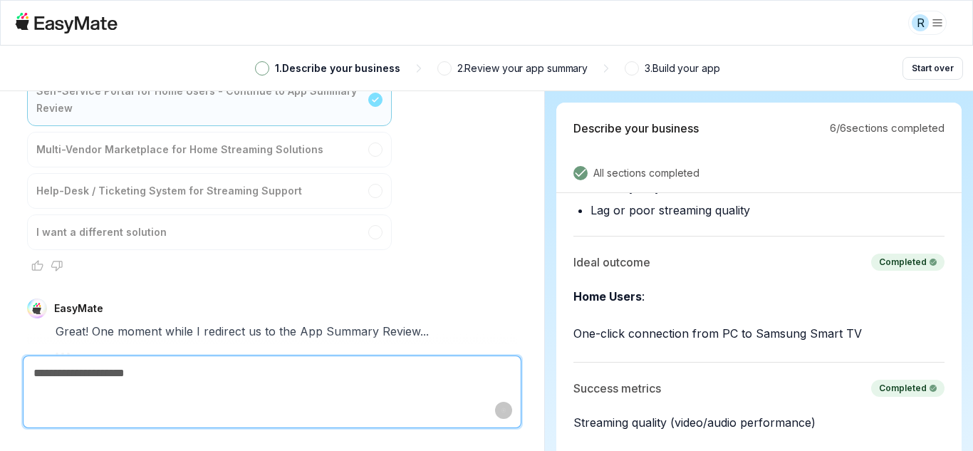
scroll to position [4811, 0]
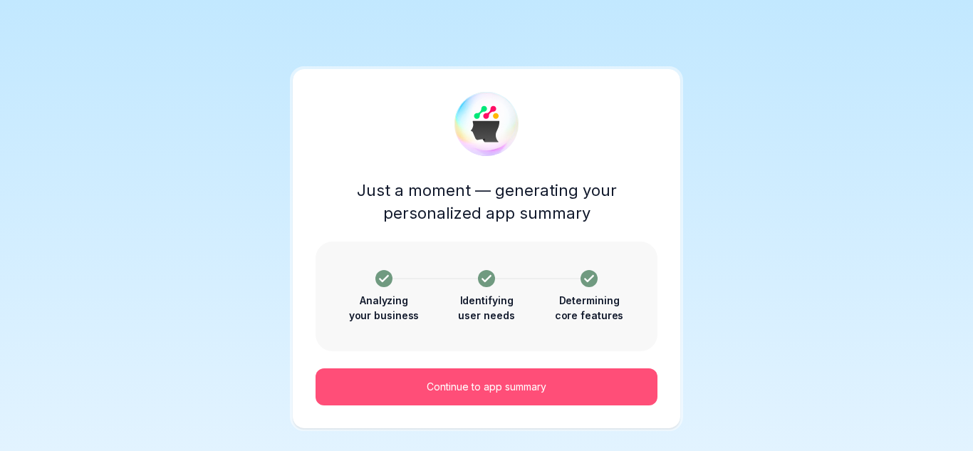
click at [501, 385] on p "Continue to app summary" at bounding box center [487, 387] width 120 height 16
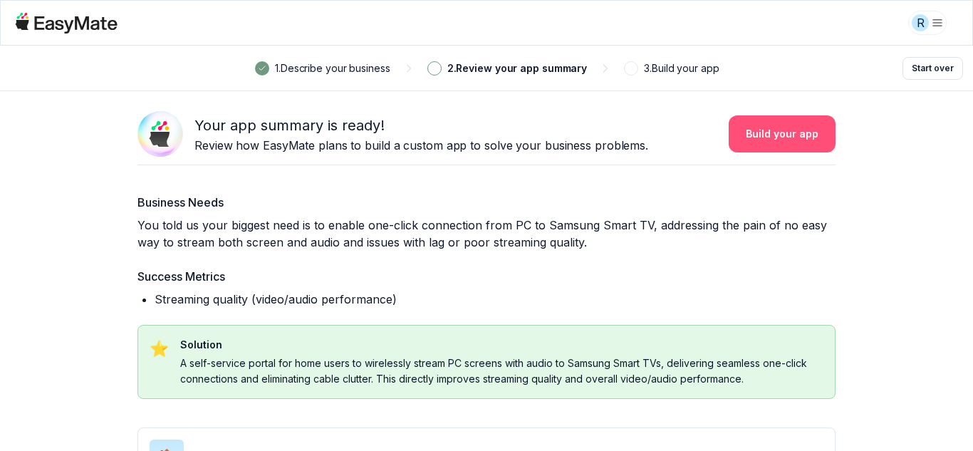
click at [781, 139] on button "Build your app" at bounding box center [782, 133] width 107 height 37
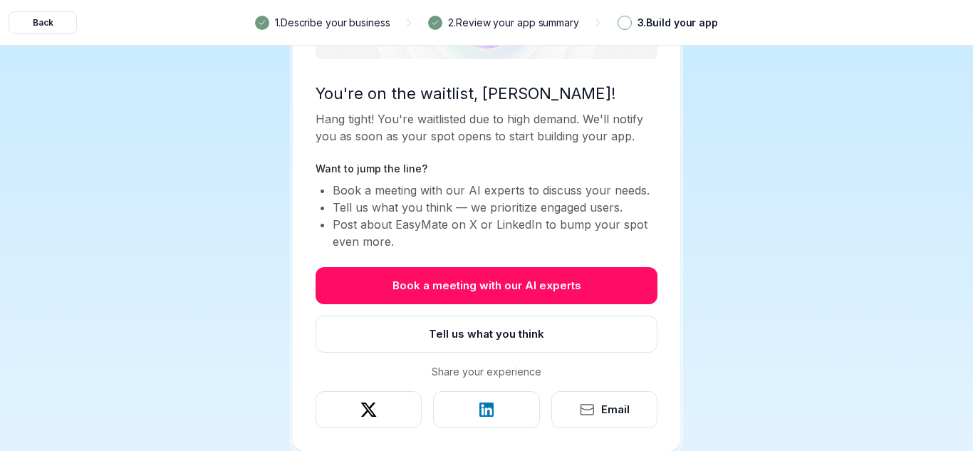
scroll to position [35, 0]
